Goal: Task Accomplishment & Management: Complete application form

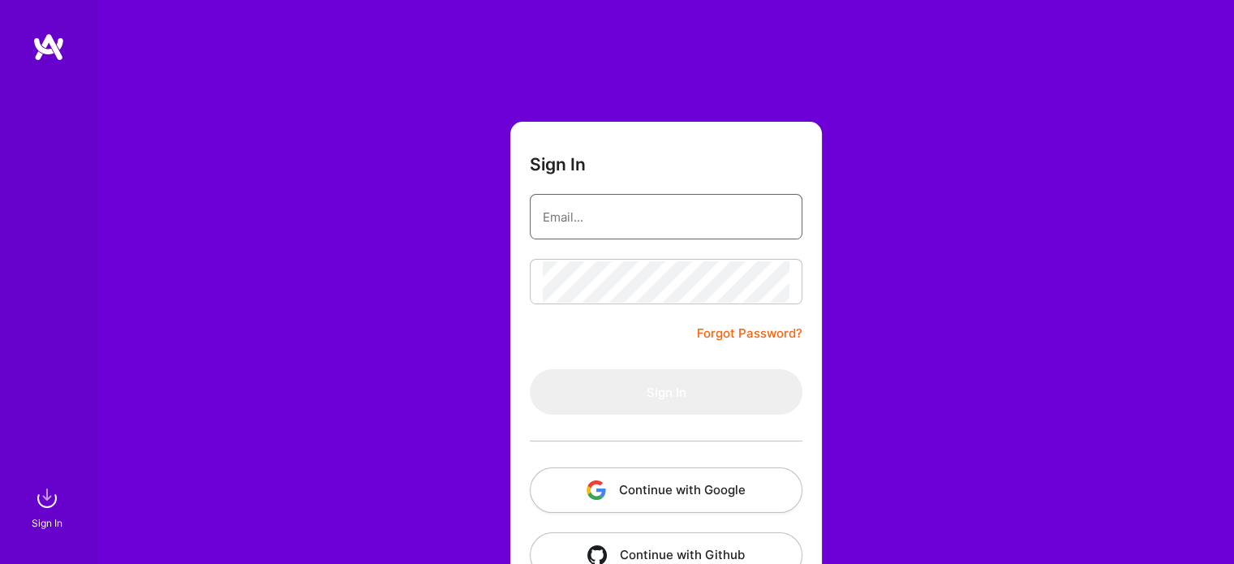
type input "[EMAIL_ADDRESS][DOMAIN_NAME]"
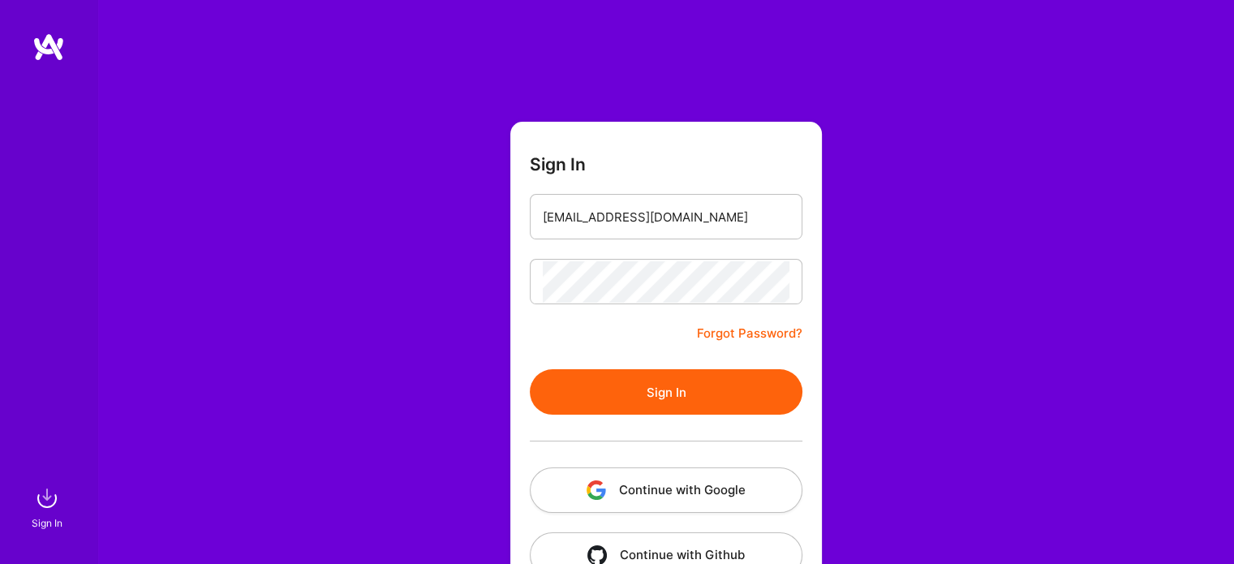
click at [651, 377] on button "Sign In" at bounding box center [666, 391] width 273 height 45
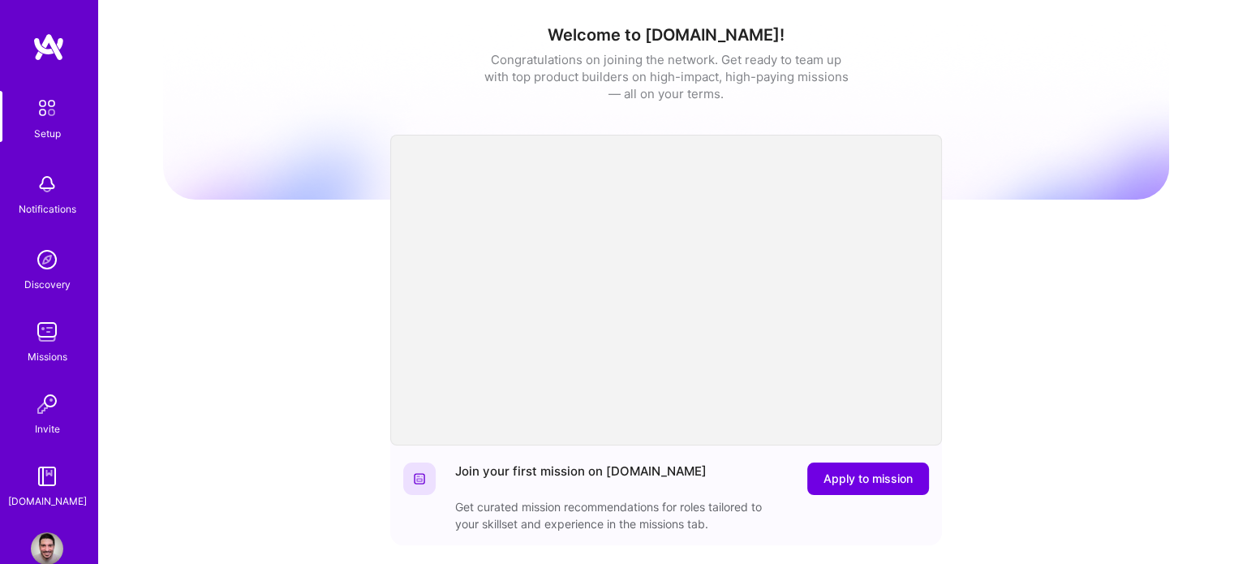
click at [37, 343] on img at bounding box center [47, 332] width 32 height 32
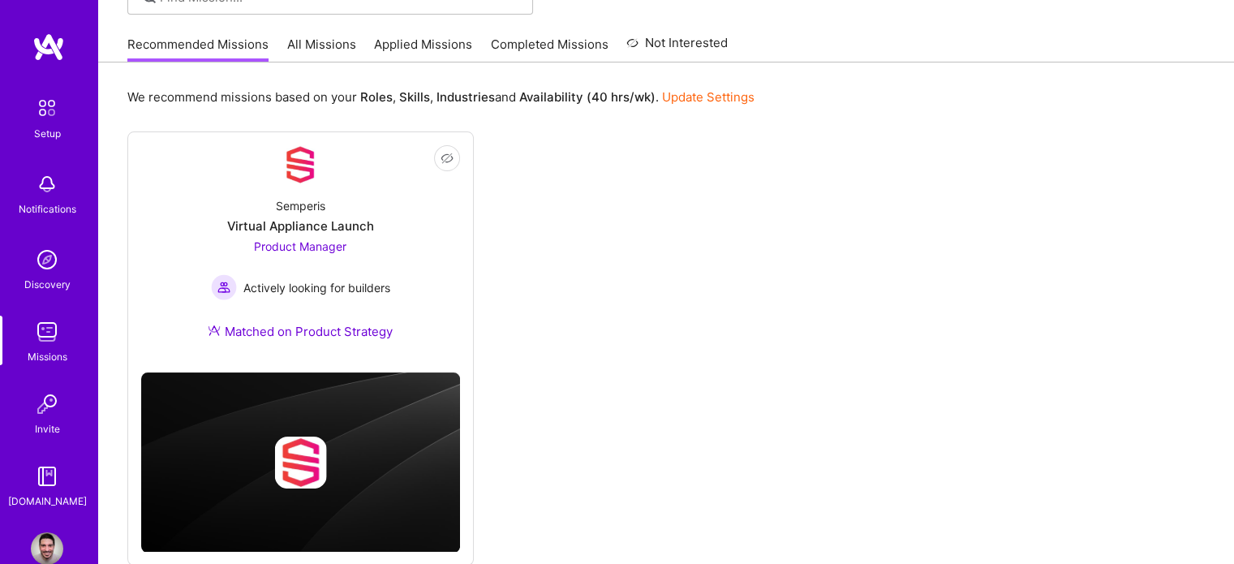
scroll to position [182, 0]
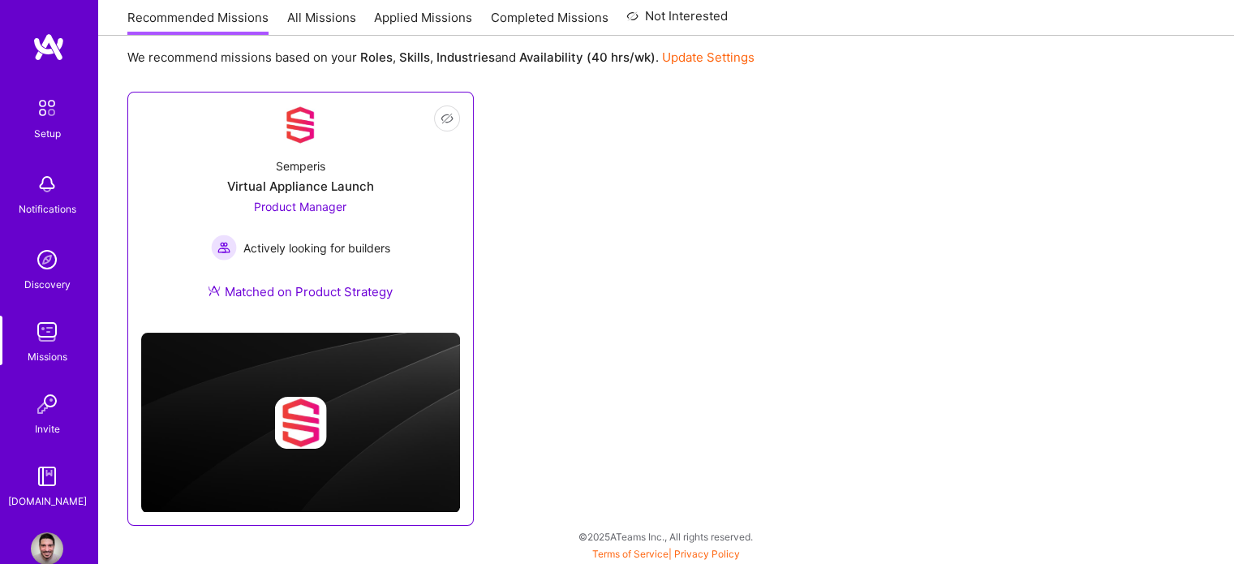
click at [339, 209] on span "Product Manager" at bounding box center [300, 207] width 92 height 14
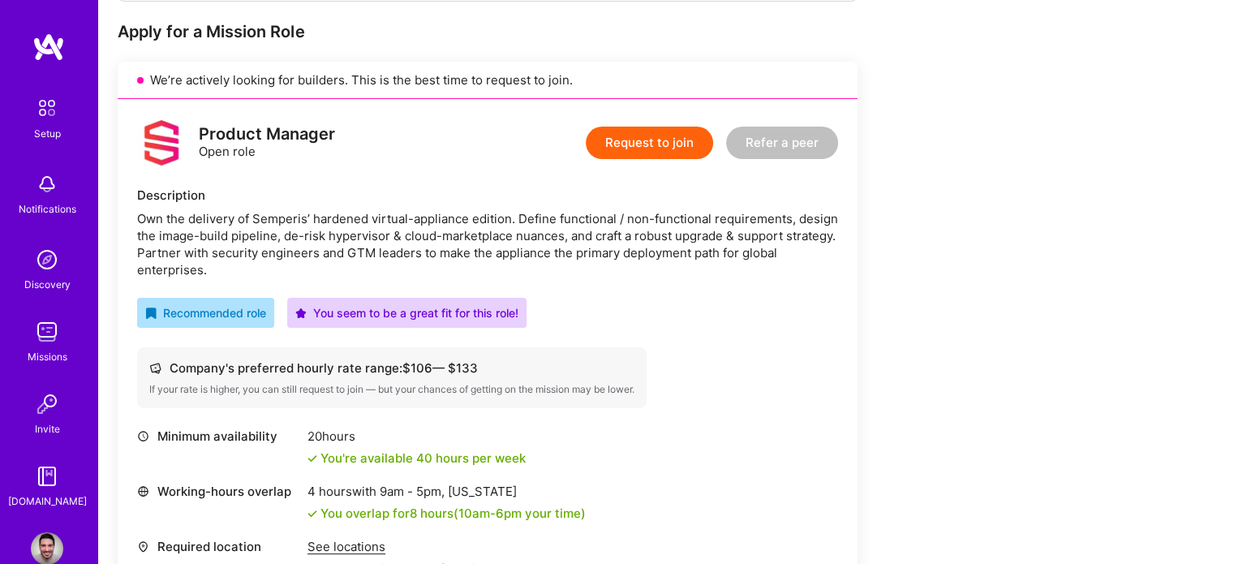
scroll to position [315, 0]
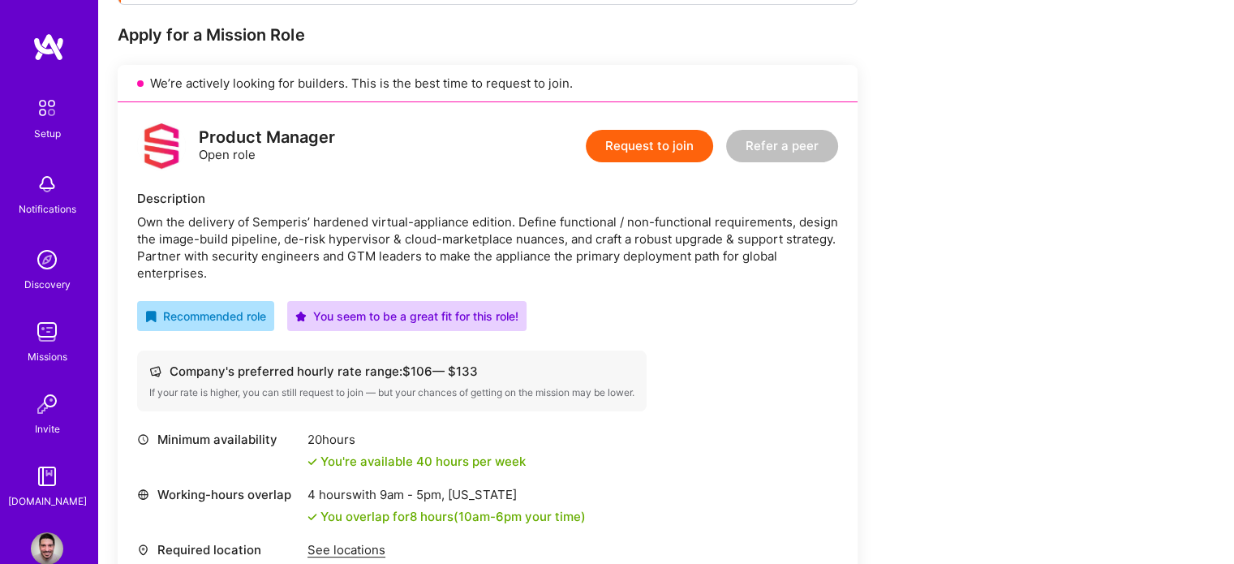
click at [642, 148] on button "Request to join" at bounding box center [649, 146] width 127 height 32
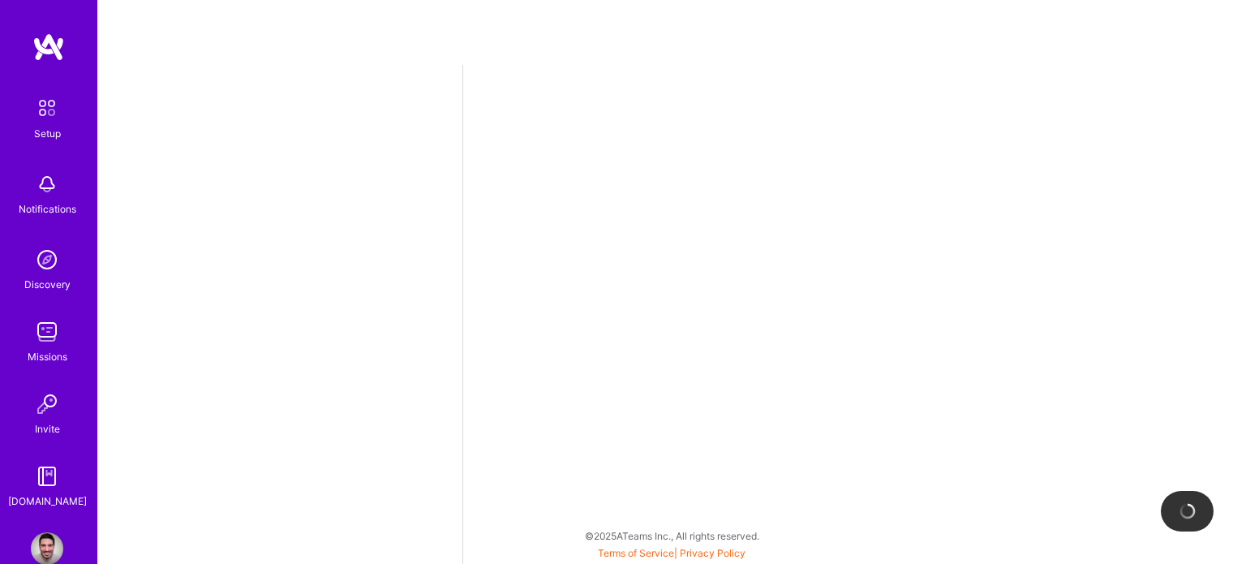
select select "BR"
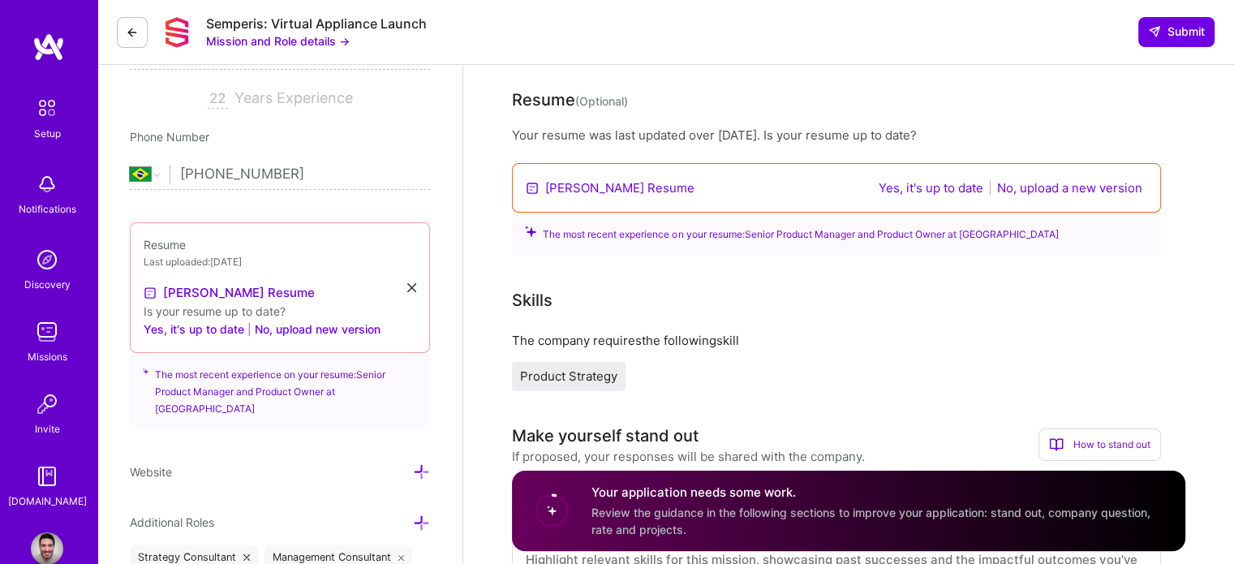
scroll to position [271, 0]
click at [1054, 181] on button "No, upload a new version" at bounding box center [1069, 189] width 155 height 19
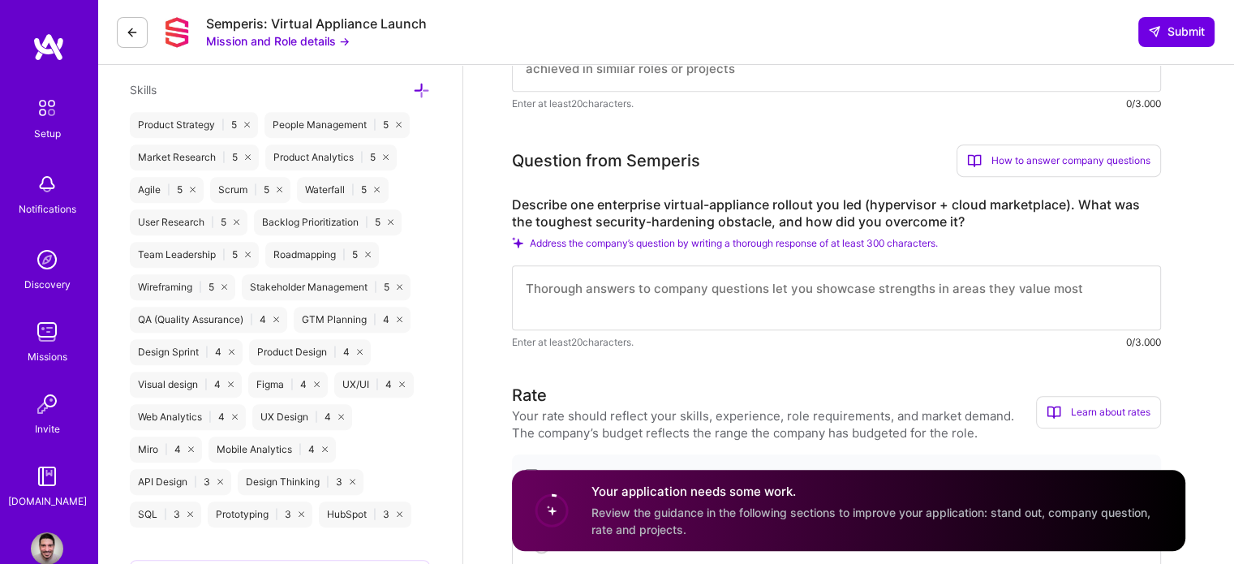
scroll to position [780, 0]
